Goal: Task Accomplishment & Management: Complete application form

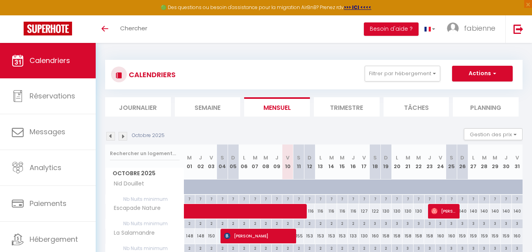
scroll to position [93, 0]
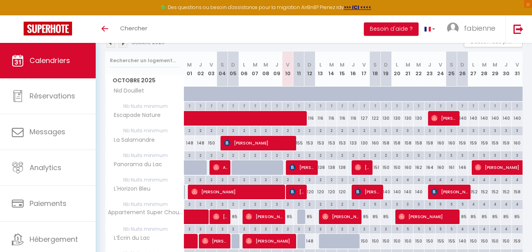
click at [489, 147] on div "159" at bounding box center [484, 143] width 11 height 15
type input "159"
type input "[DATE] Octobre 2025"
type input "Mer 29 Octobre 2025"
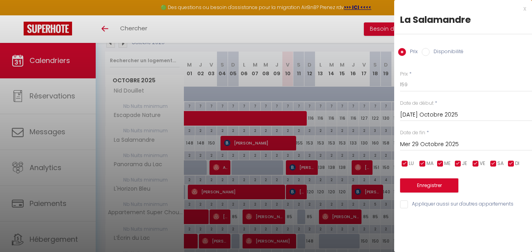
click at [354, 127] on div at bounding box center [266, 126] width 532 height 252
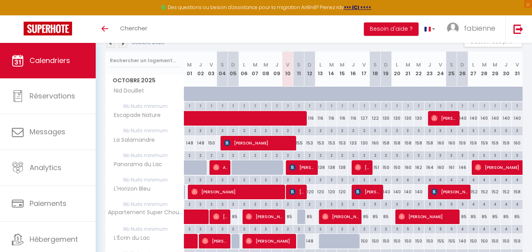
click at [124, 45] on img at bounding box center [123, 43] width 9 height 9
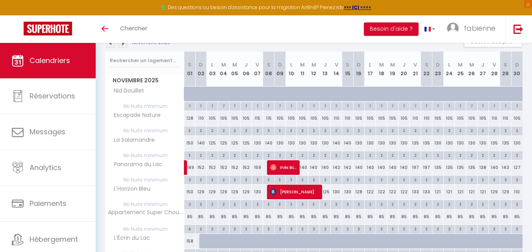
click at [110, 46] on img at bounding box center [110, 43] width 9 height 9
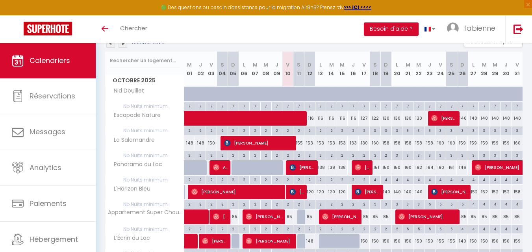
click at [120, 45] on img at bounding box center [123, 43] width 9 height 9
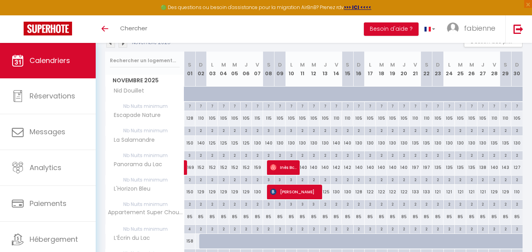
click at [414, 118] on div "110" at bounding box center [415, 118] width 11 height 15
type input "110"
type input "Ven 21 Novembre 2025"
type input "[PERSON_NAME] 22 Novembre 2025"
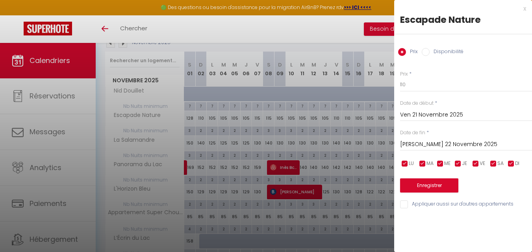
click at [329, 40] on div at bounding box center [266, 126] width 532 height 252
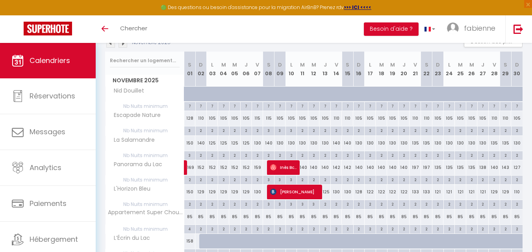
click at [495, 120] on div "110" at bounding box center [494, 118] width 11 height 15
type input "110"
type input "Ven 28 Novembre 2025"
type input "[PERSON_NAME] 29 Novembre 2025"
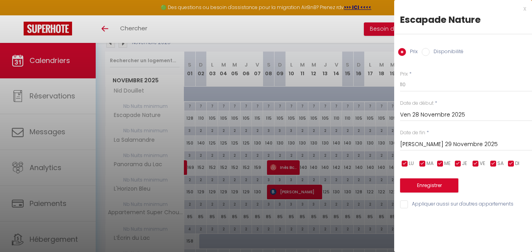
click at [291, 131] on div at bounding box center [266, 126] width 532 height 252
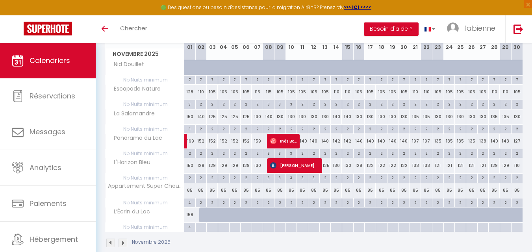
scroll to position [132, 0]
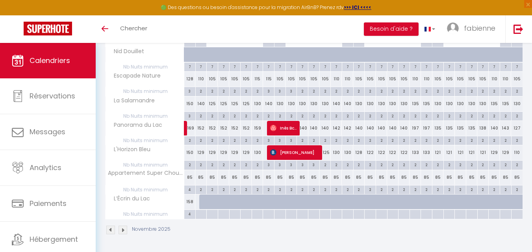
click at [238, 242] on div "Novembre 2025" at bounding box center [314, 231] width 418 height 23
click at [108, 229] on img at bounding box center [110, 230] width 9 height 9
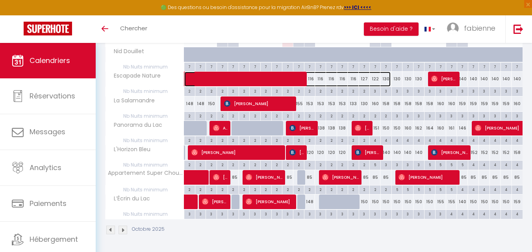
click at [236, 80] on span at bounding box center [291, 79] width 199 height 15
select select "OK"
select select "0"
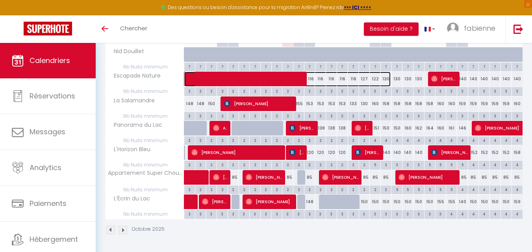
select select "1"
select select
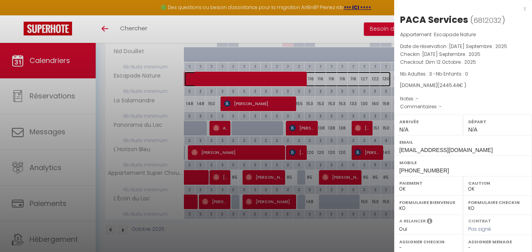
scroll to position [115, 0]
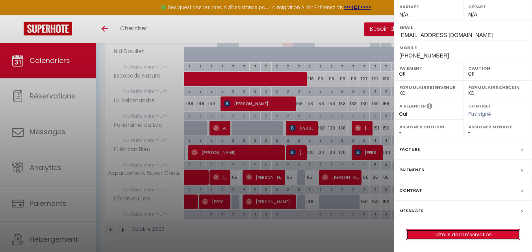
click at [467, 237] on link "Détails de la réservation" at bounding box center [464, 235] width 114 height 10
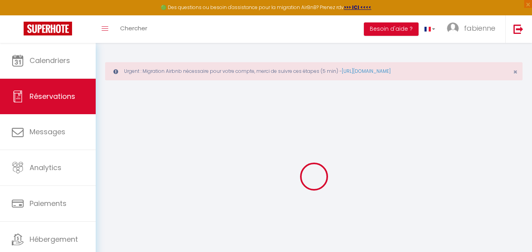
type input "PACA"
type input "Services"
type input "[EMAIL_ADDRESS][DOMAIN_NAME]"
type input "[PHONE_NUMBER]"
select select
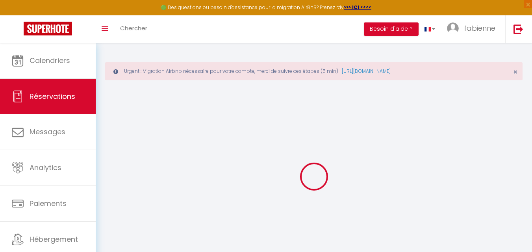
type input "419.9"
select select "51237"
select select "1"
select select
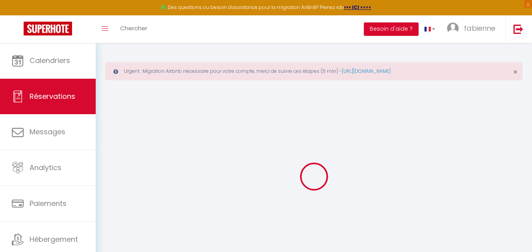
type input "3"
select select "12"
select select
type input "2252.8"
checkbox input "false"
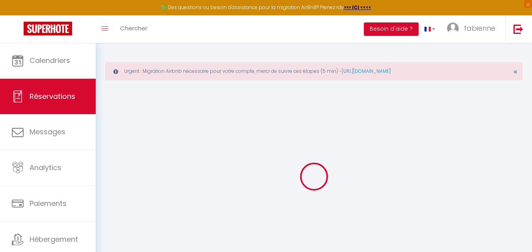
type input "0"
select select "1"
type input "0"
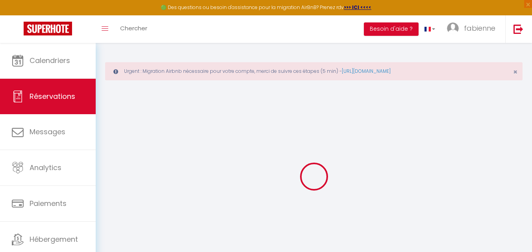
select select
select select "15"
checkbox input "false"
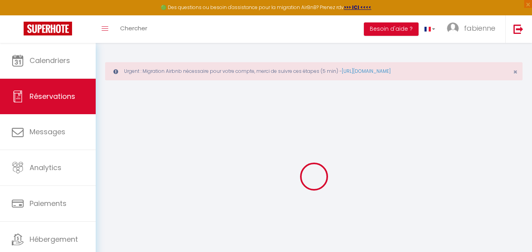
select select
checkbox input "false"
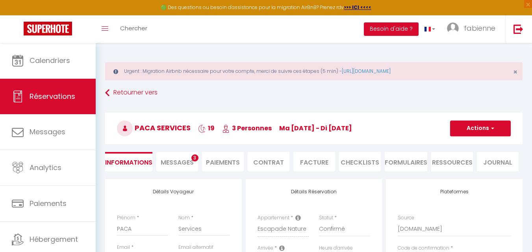
select select
checkbox input "false"
select select
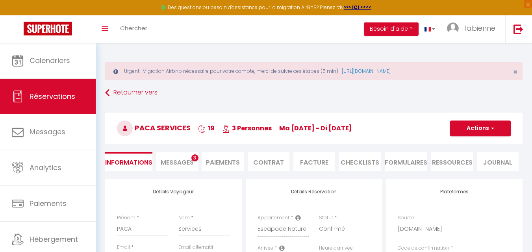
select select
checkbox input "false"
select select
type input "80"
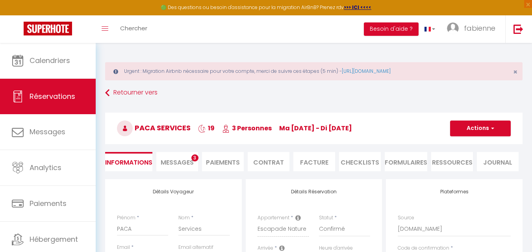
type input "112.64"
select select
checkbox input "false"
select select
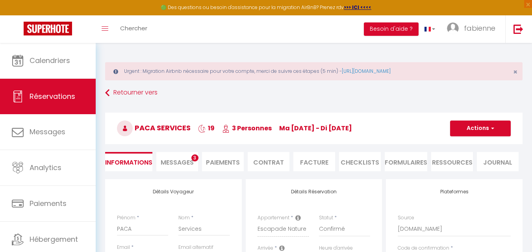
checkbox input "false"
select select
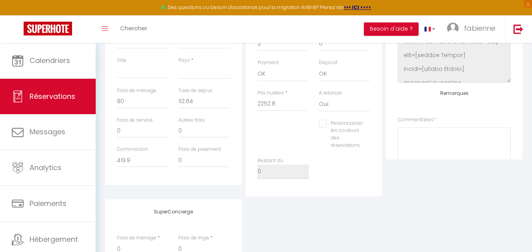
scroll to position [236, 0]
